Goal: Check status: Check status

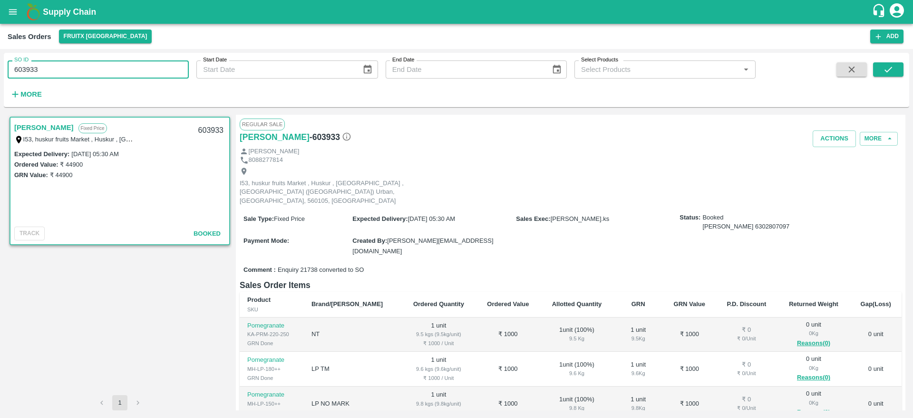
click at [0, 69] on div "SO ID 603933 SO ID Start Date Start Date End Date End Date Select Products Sele…" at bounding box center [456, 233] width 913 height 369
drag, startPoint x: 78, startPoint y: 63, endPoint x: 0, endPoint y: 74, distance: 78.7
click at [0, 74] on div "SO ID 603933 SO ID Start Date Start Date End Date End Date Select Products Sele…" at bounding box center [456, 233] width 913 height 369
paste input "text"
type input "604109"
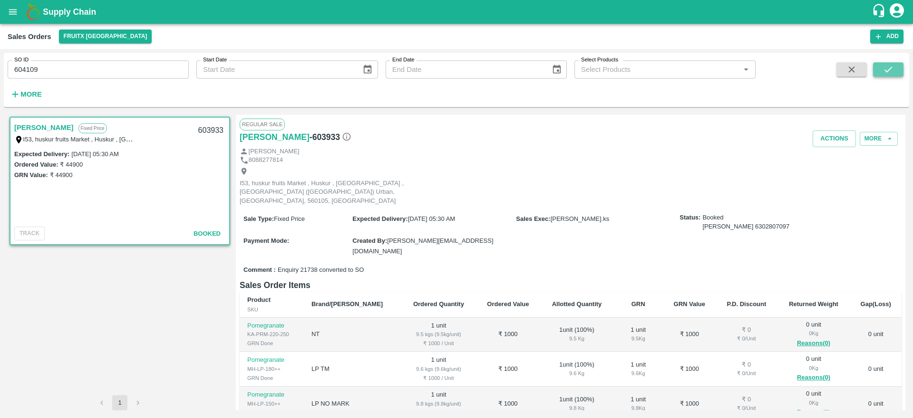
click at [894, 67] on button "submit" at bounding box center [888, 69] width 30 height 14
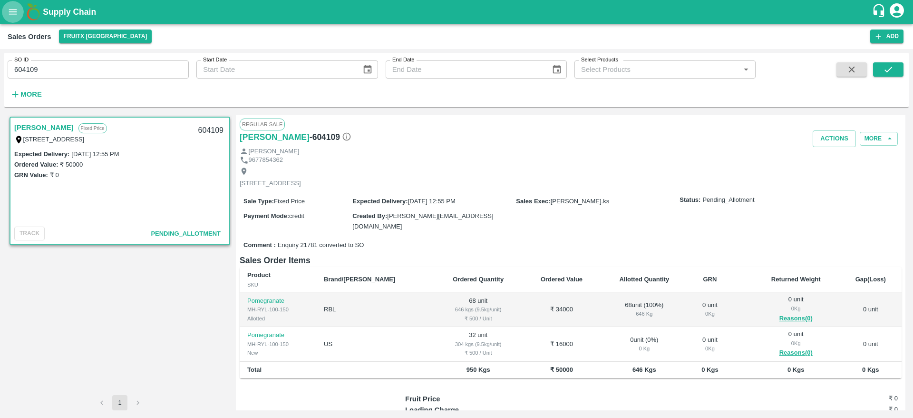
click at [9, 12] on icon "open drawer" at bounding box center [13, 11] width 8 height 5
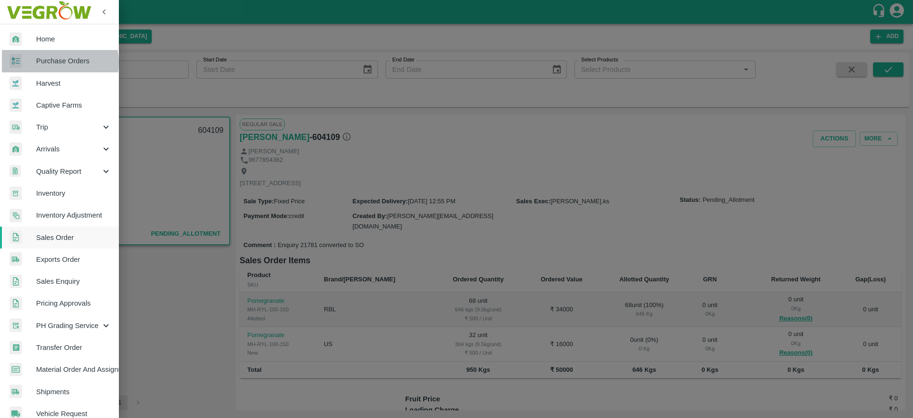
click at [51, 62] on span "Purchase Orders" at bounding box center [73, 61] width 75 height 10
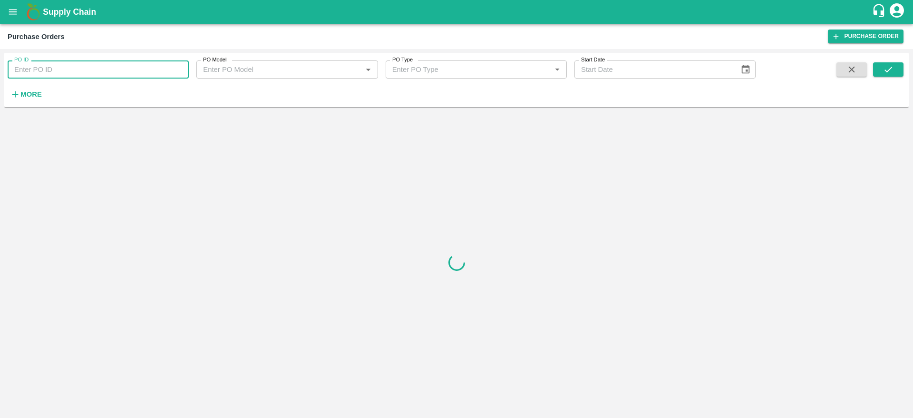
click at [87, 69] on input "PO ID" at bounding box center [98, 69] width 181 height 18
paste input "175380"
click at [889, 62] on button "submit" at bounding box center [888, 69] width 30 height 14
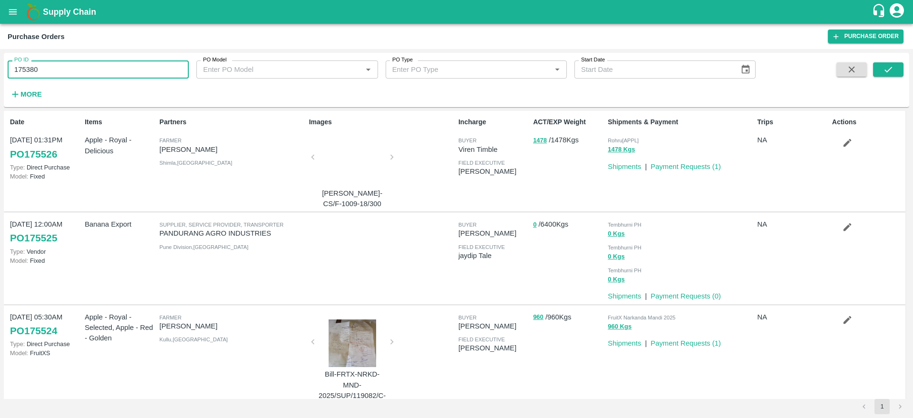
click at [170, 68] on input "175380" at bounding box center [98, 69] width 181 height 18
type input "175380"
click at [889, 74] on icon "submit" at bounding box center [888, 69] width 10 height 10
